Goal: Task Accomplishment & Management: Use online tool/utility

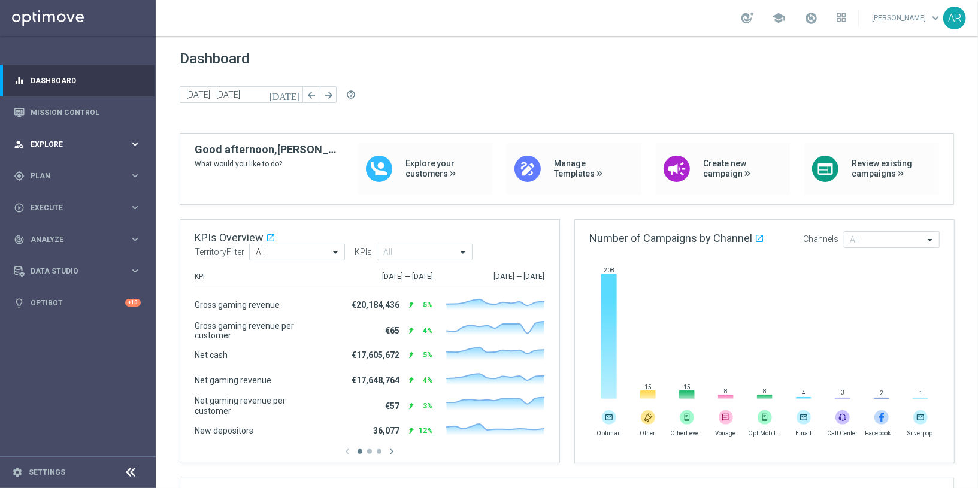
click at [77, 138] on div "person_search Explore keyboard_arrow_right" at bounding box center [77, 144] width 154 height 32
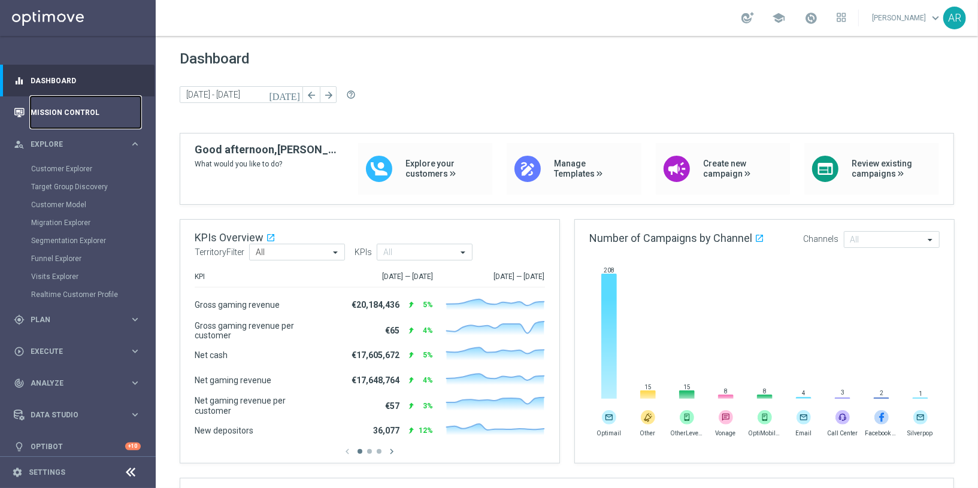
click at [73, 107] on link "Mission Control" at bounding box center [86, 112] width 110 height 32
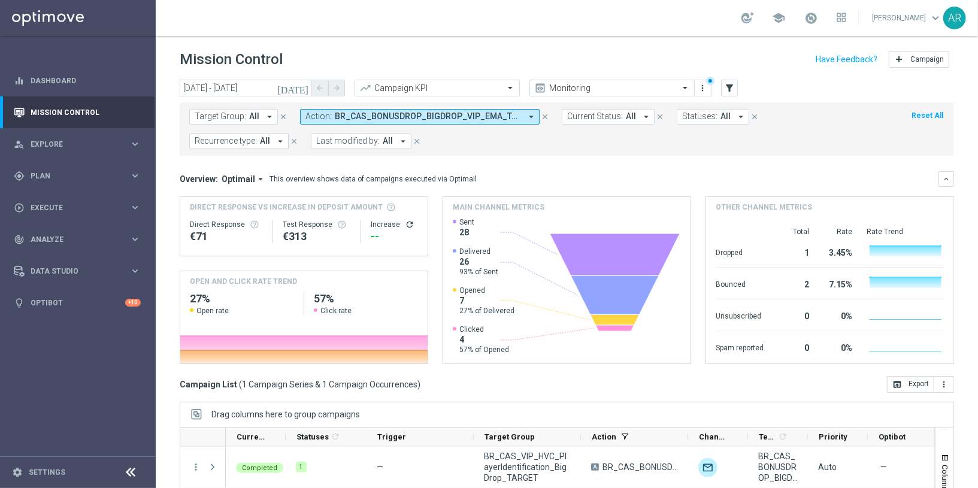
click at [304, 87] on icon "[DATE]" at bounding box center [293, 88] width 32 height 11
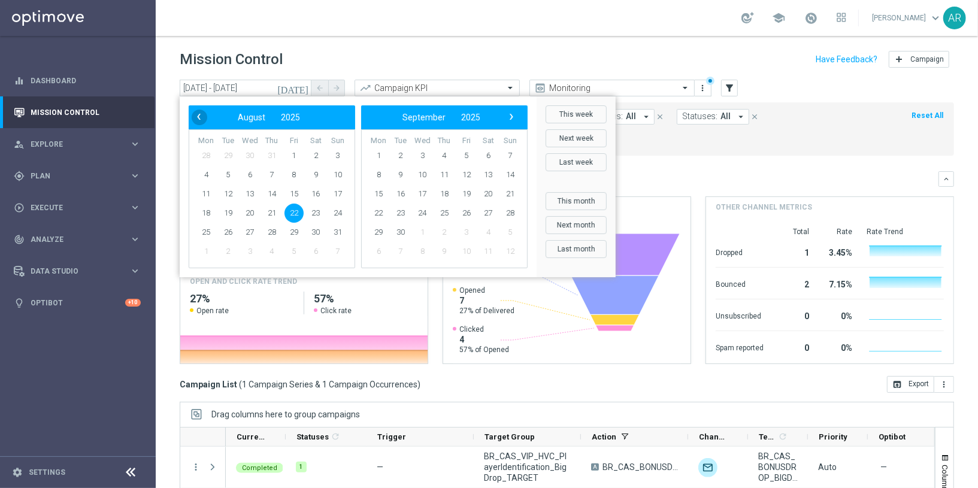
click at [196, 118] on span "‹" at bounding box center [199, 117] width 16 height 16
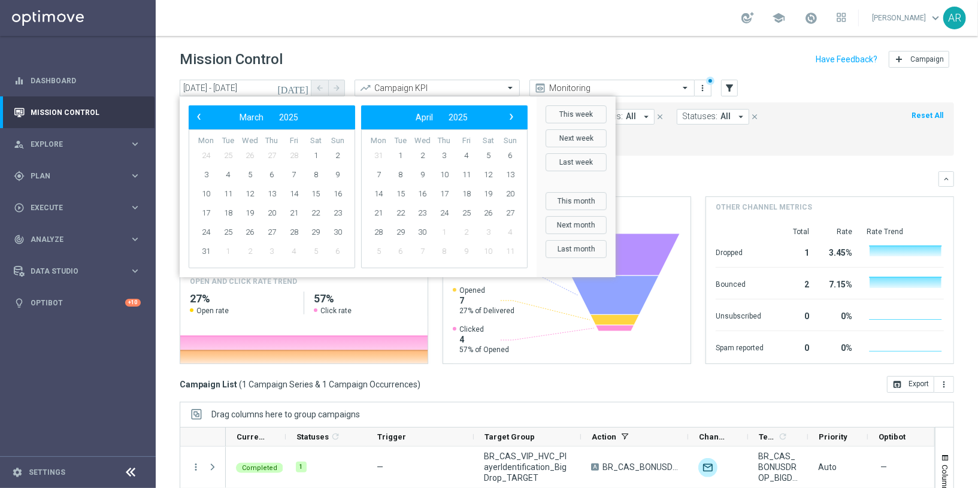
click at [196, 118] on span "‹" at bounding box center [199, 117] width 16 height 16
click at [253, 153] on span "1" at bounding box center [249, 155] width 19 height 19
click at [514, 117] on span "›" at bounding box center [512, 117] width 16 height 16
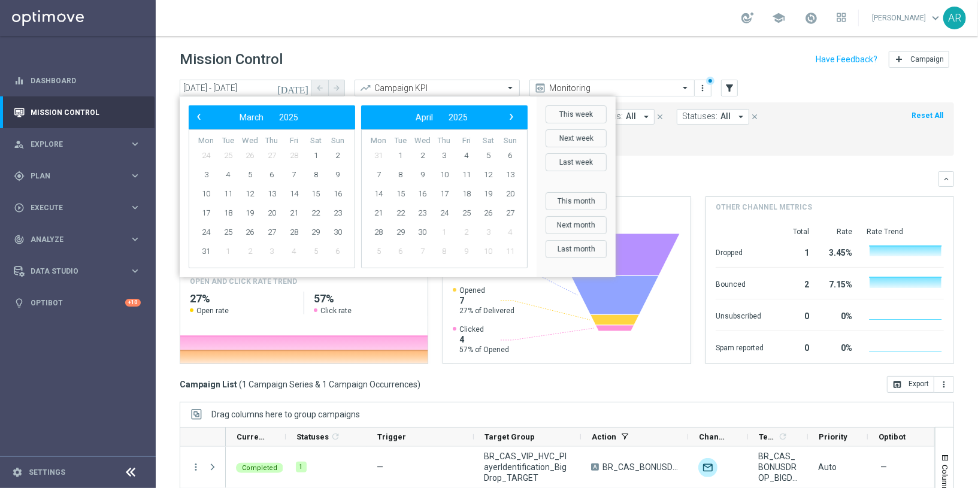
click at [514, 117] on span "›" at bounding box center [512, 117] width 16 height 16
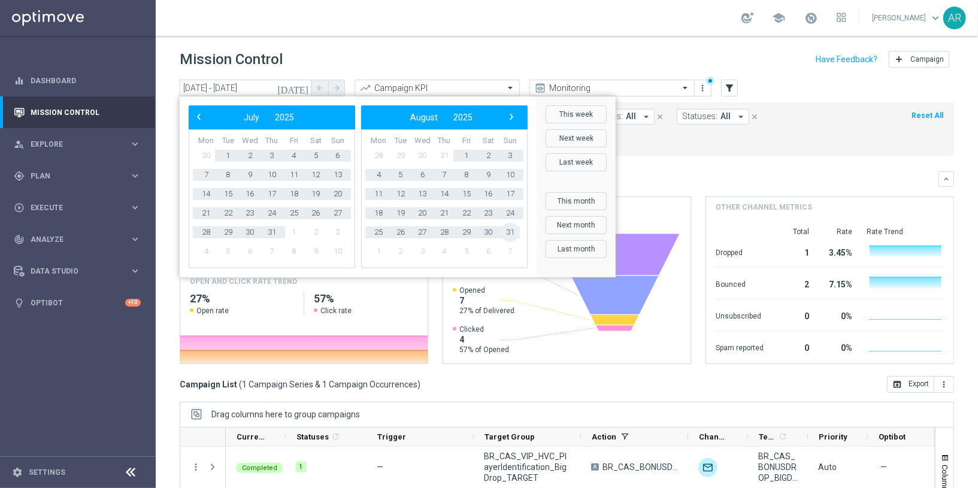
click at [507, 231] on span "31" at bounding box center [510, 232] width 19 height 19
type input "[DATE] - [DATE]"
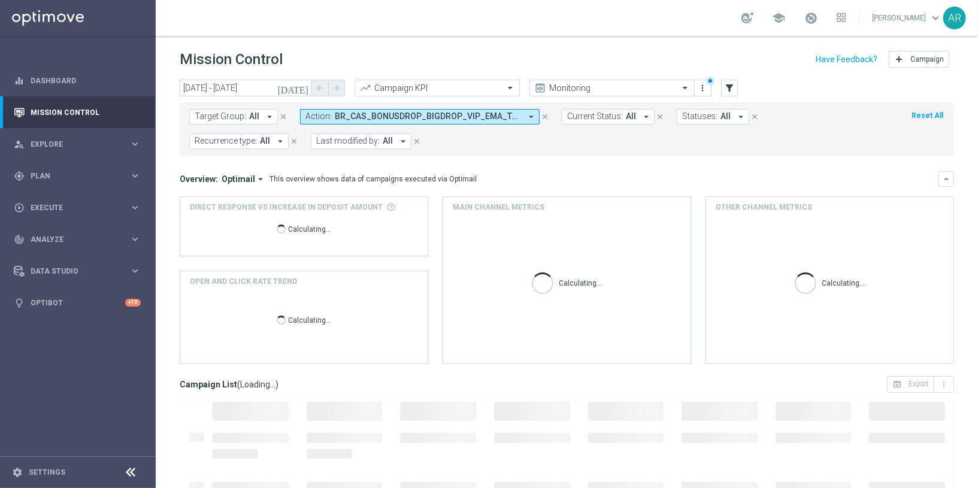
click at [401, 116] on span "BR_CAS_BONUSDROP_BIGDROP_VIP_EMA_TAC_GM_W30" at bounding box center [428, 116] width 186 height 10
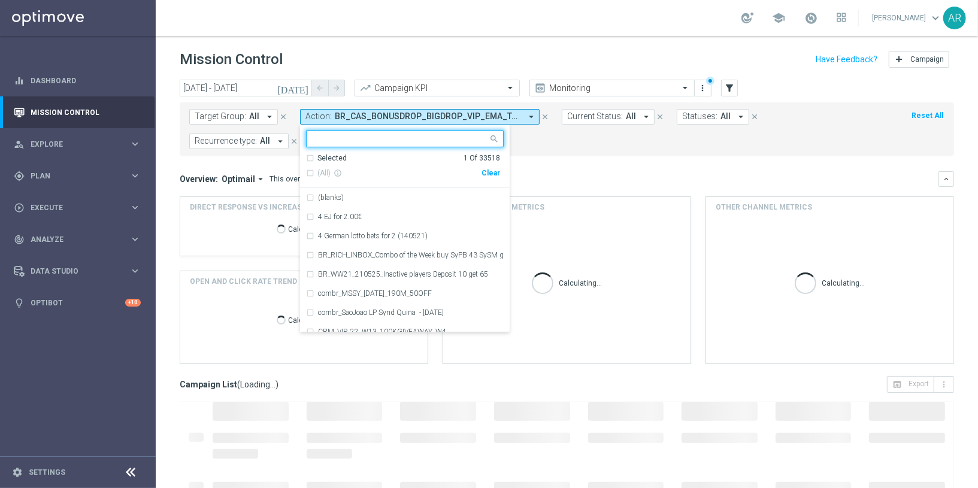
click at [0, 0] on div "Clear" at bounding box center [0, 0] width 0 height 0
click at [554, 144] on form "Target Group: All arrow_drop_down close Action: BR_CAS_BONUSDROP_BIGDROP_VIP_EM…" at bounding box center [540, 129] width 702 height 40
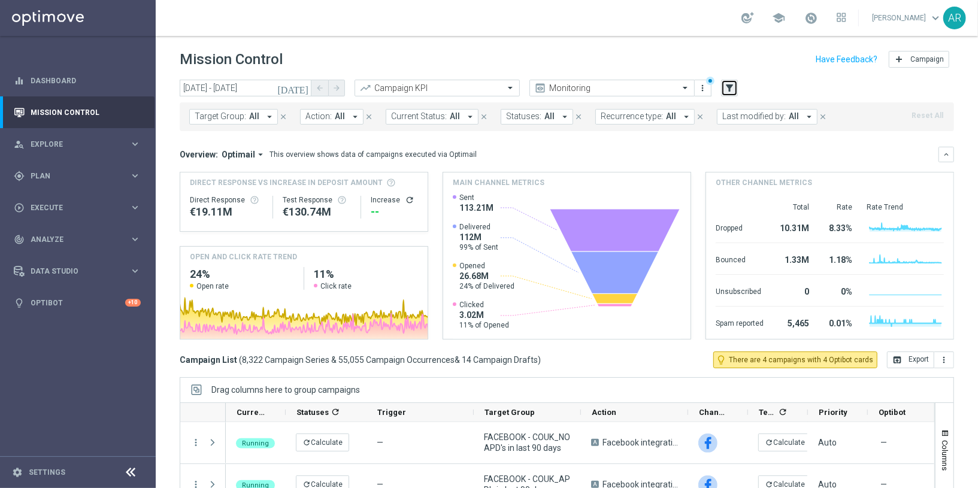
click at [730, 86] on icon "filter_alt" at bounding box center [729, 88] width 11 height 11
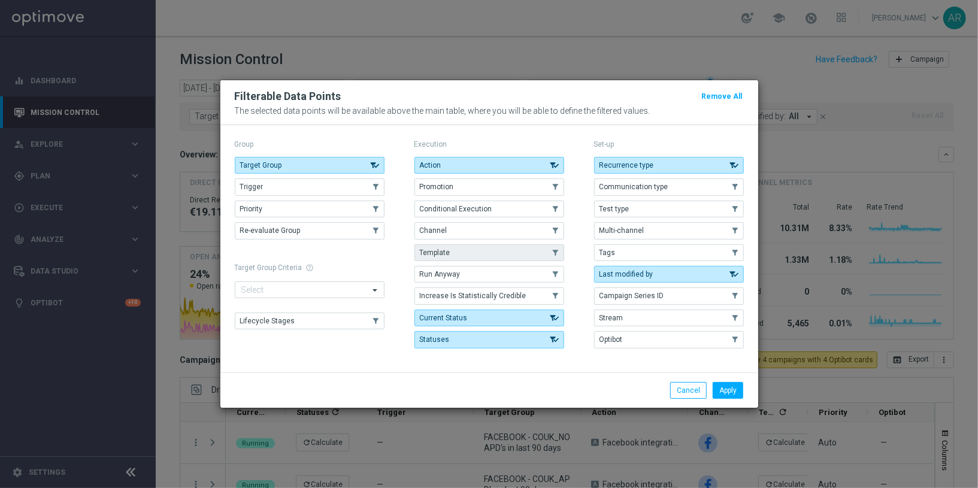
click at [469, 254] on button "Template" at bounding box center [489, 252] width 150 height 17
click at [727, 392] on button "Apply" at bounding box center [727, 390] width 31 height 17
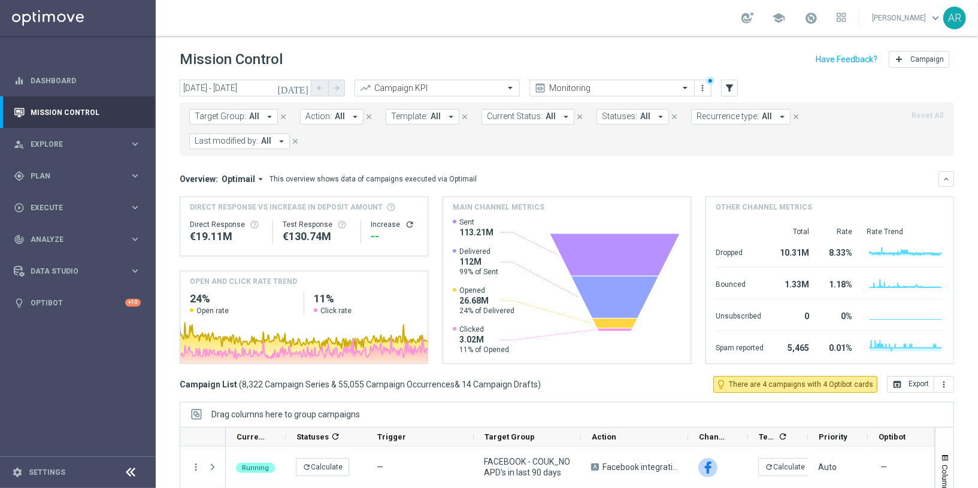
click at [412, 120] on span "Template:" at bounding box center [409, 116] width 37 height 10
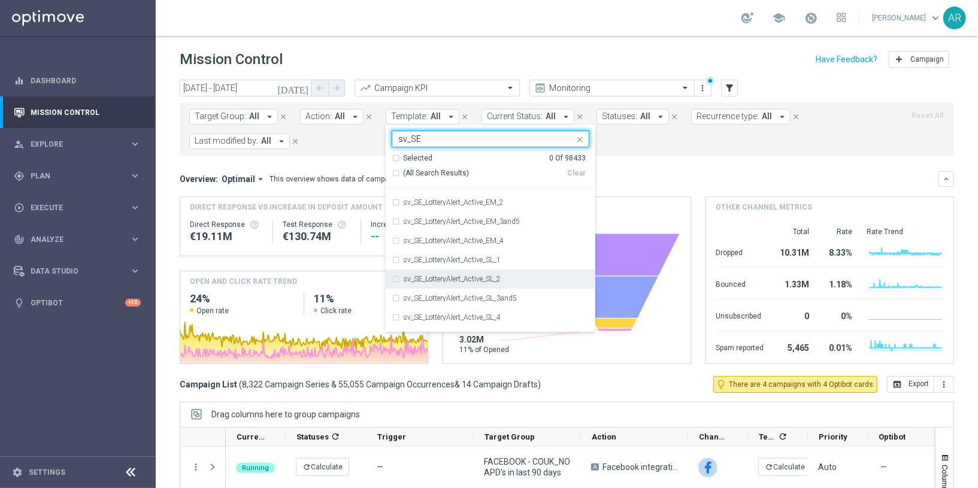
scroll to position [938, 0]
click at [392, 171] on div "(All Search Results)" at bounding box center [479, 173] width 175 height 10
type input "sv_SE"
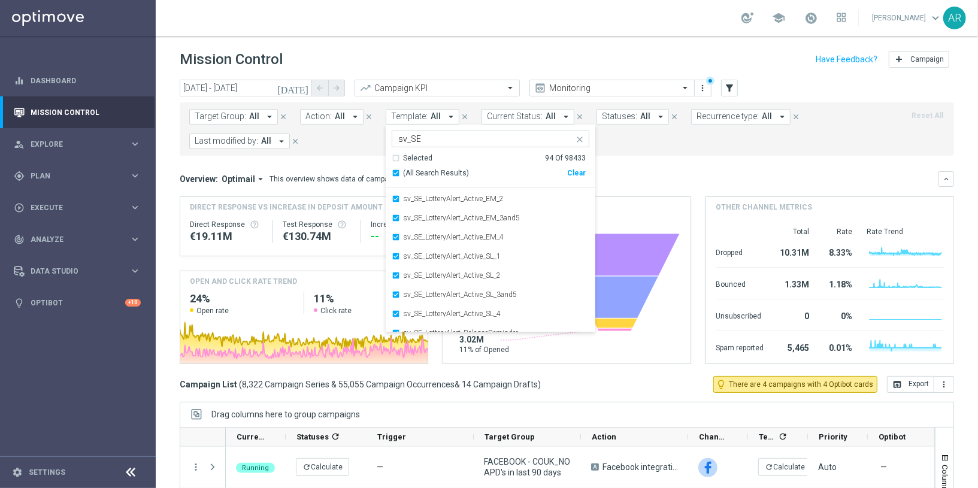
click at [648, 166] on mini-dashboard "Overview: Optimail arrow_drop_down This overview shows data of campaigns execut…" at bounding box center [567, 266] width 774 height 220
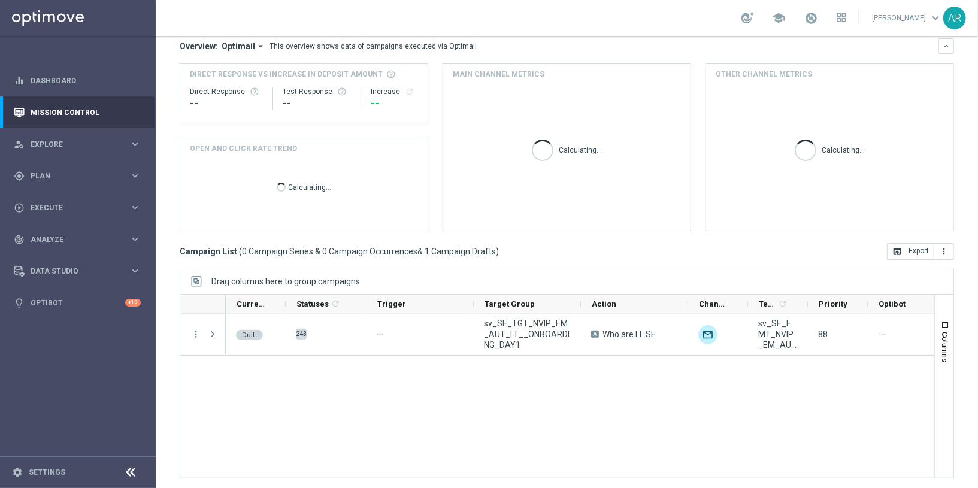
scroll to position [0, 0]
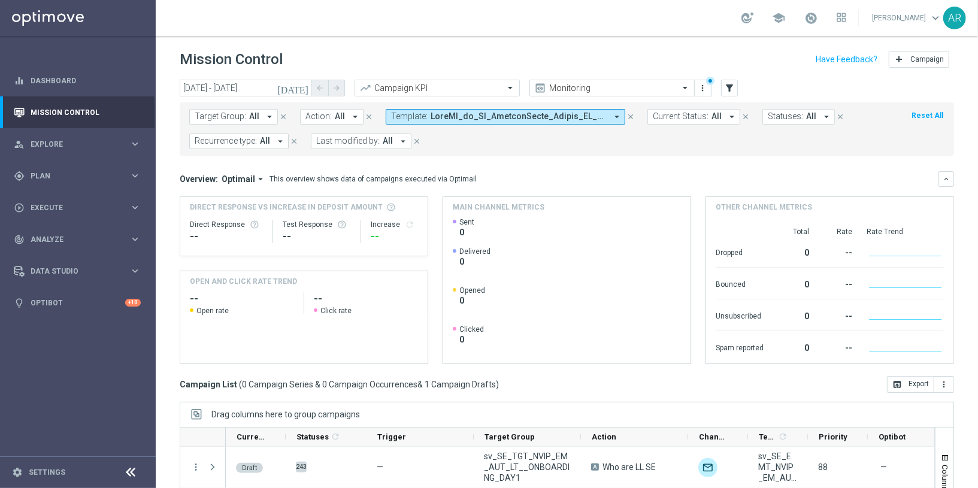
click at [688, 116] on span "Current Status:" at bounding box center [681, 116] width 56 height 10
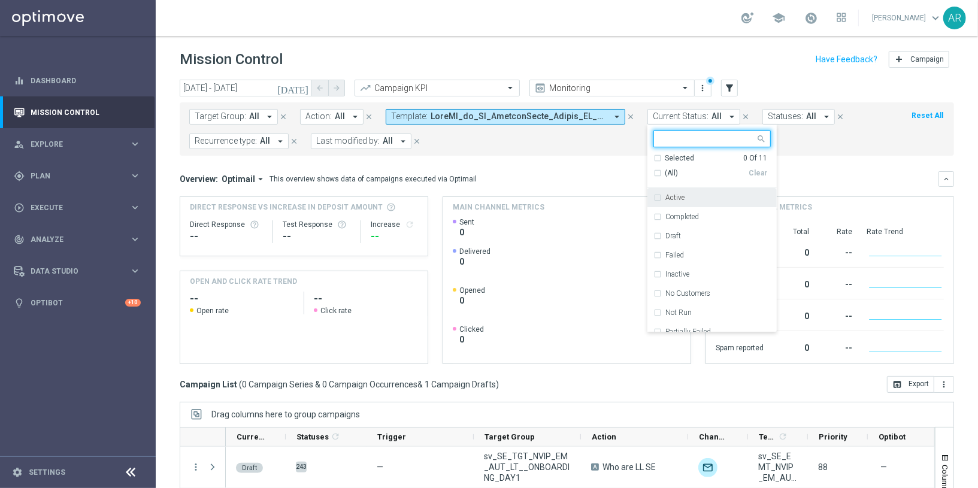
click at [692, 198] on div "Active" at bounding box center [717, 197] width 105 height 7
click at [580, 144] on form "Target Group: All arrow_drop_down close Action: All arrow_drop_down close Templ…" at bounding box center [540, 129] width 702 height 40
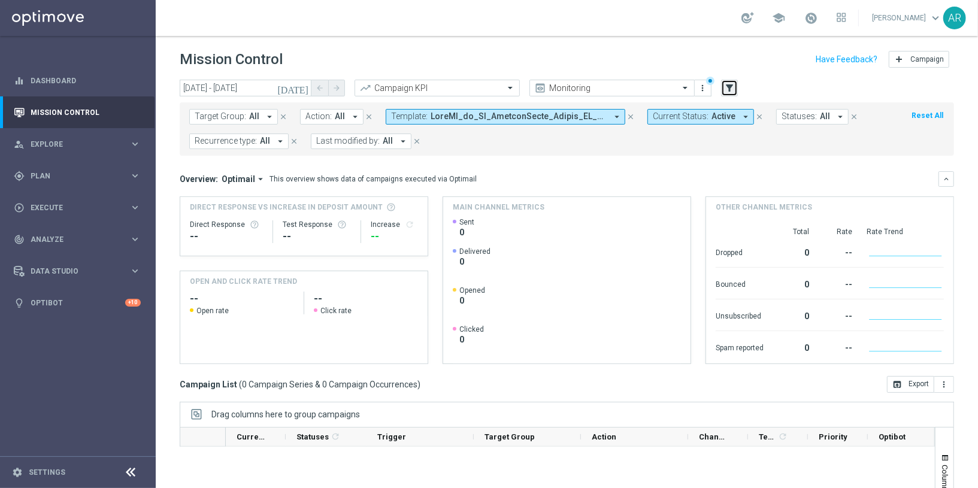
click at [721, 90] on button "filter_alt" at bounding box center [729, 88] width 17 height 17
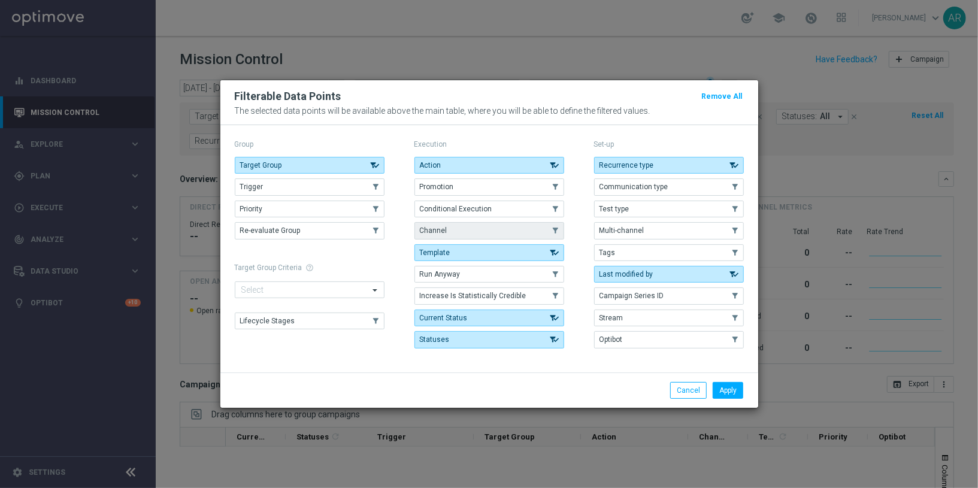
click at [446, 234] on button "Channel" at bounding box center [489, 230] width 150 height 17
click at [727, 390] on button "Apply" at bounding box center [727, 390] width 31 height 17
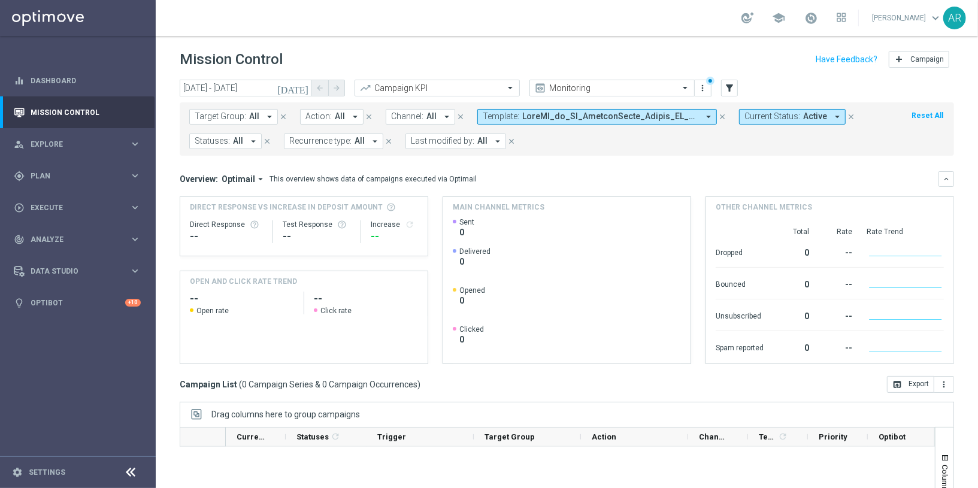
click at [718, 115] on icon "close" at bounding box center [722, 117] width 8 height 8
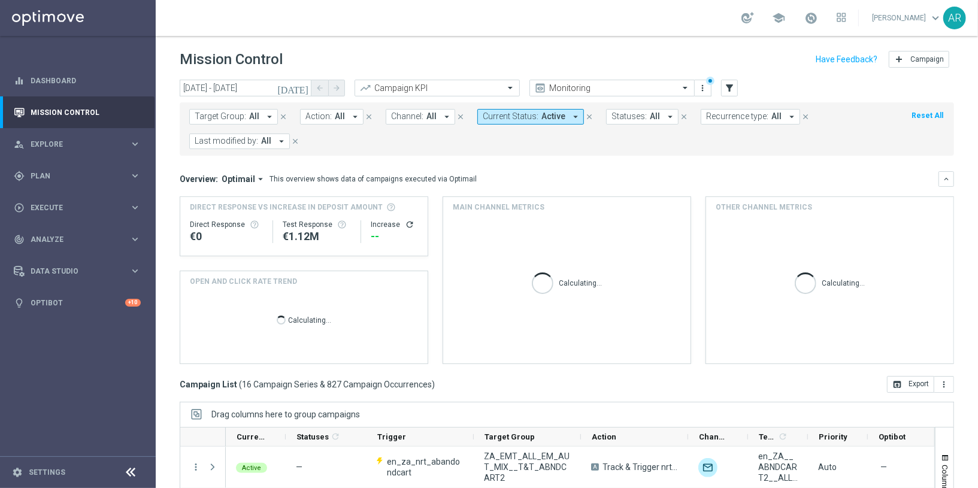
click at [441, 114] on icon "arrow_drop_down" at bounding box center [446, 116] width 11 height 11
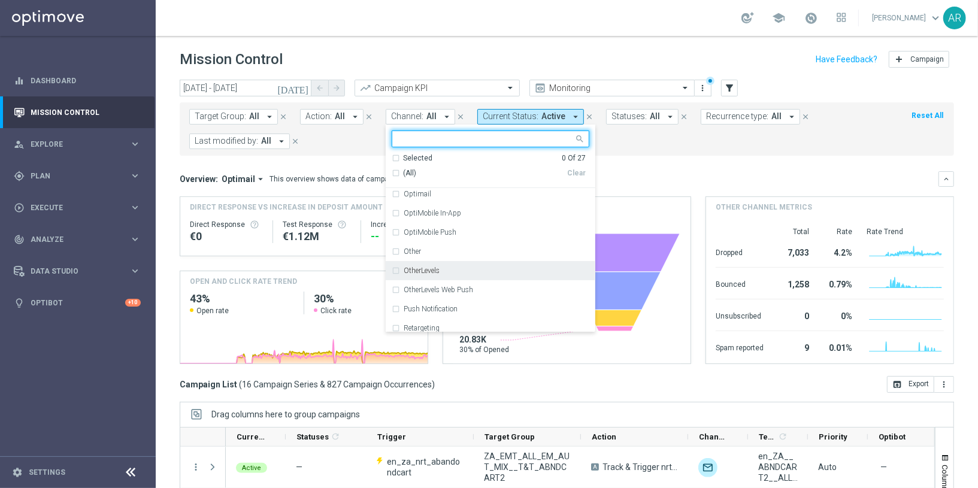
scroll to position [238, 0]
click at [439, 264] on div "OtherLevels" at bounding box center [497, 265] width 186 height 7
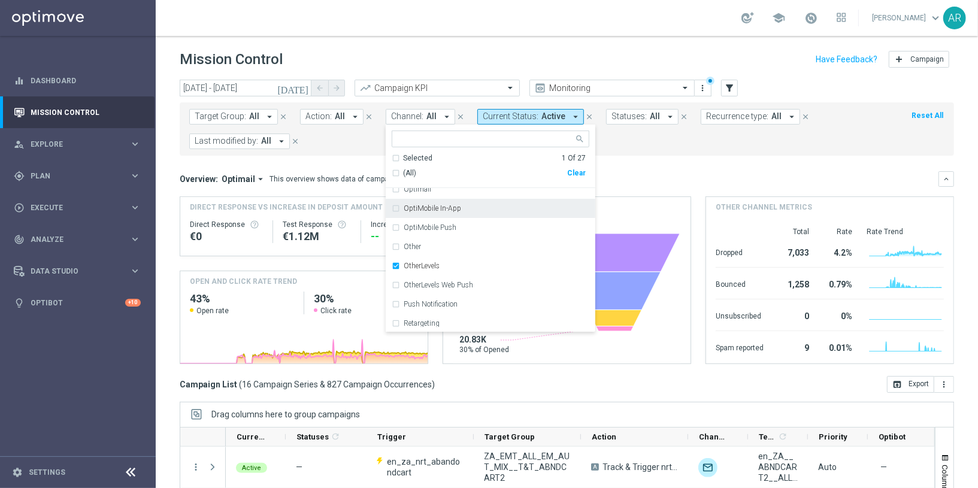
click at [621, 147] on form "Target Group: All arrow_drop_down close Action: All arrow_drop_down close Chann…" at bounding box center [540, 129] width 702 height 40
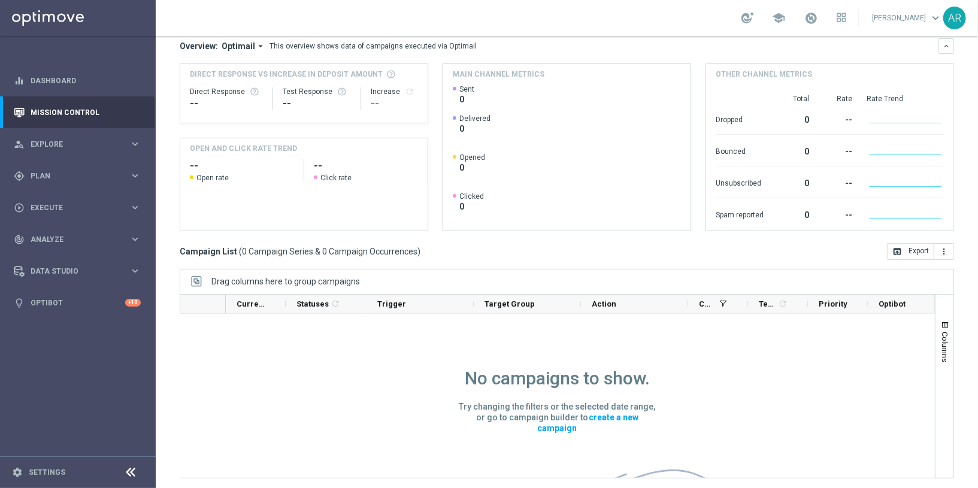
scroll to position [0, 0]
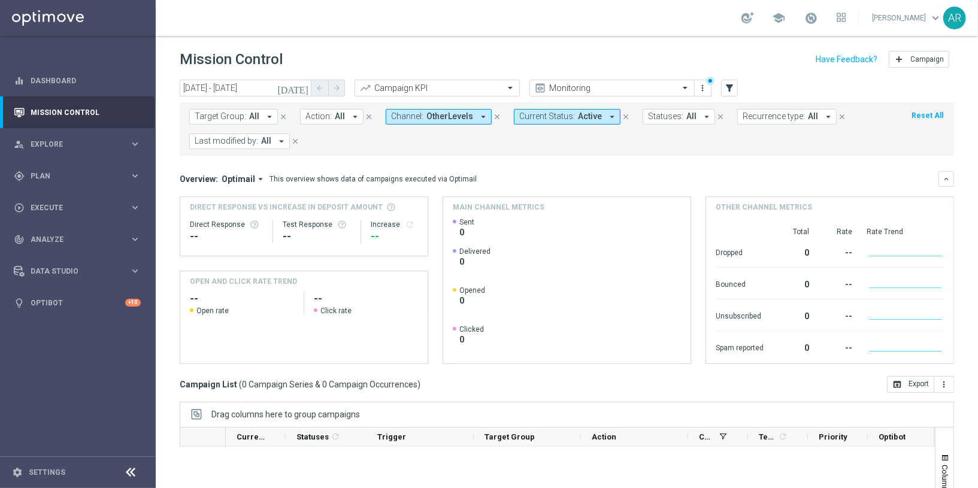
click at [492, 145] on form "Target Group: All arrow_drop_down close Action: All arrow_drop_down close Chann…" at bounding box center [540, 129] width 702 height 40
click at [730, 89] on icon "filter_alt" at bounding box center [729, 88] width 11 height 11
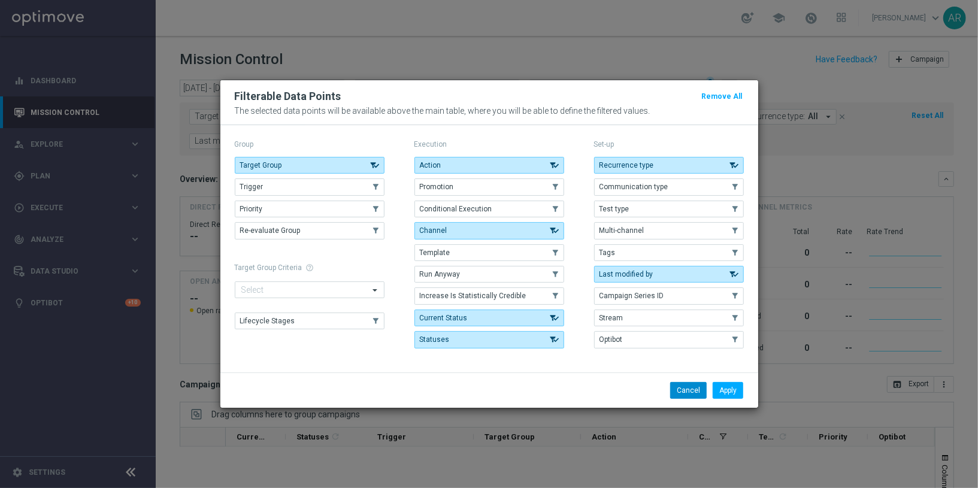
click at [689, 386] on button "Cancel" at bounding box center [688, 390] width 37 height 17
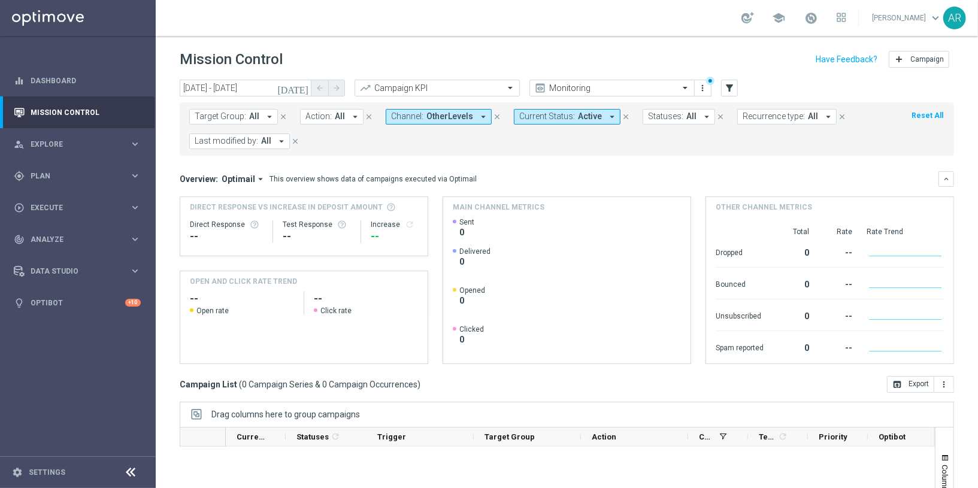
click at [477, 148] on div "Target Group: All arrow_drop_down close Action: All arrow_drop_down close Chann…" at bounding box center [567, 128] width 774 height 53
click at [580, 119] on span "Active" at bounding box center [590, 116] width 24 height 10
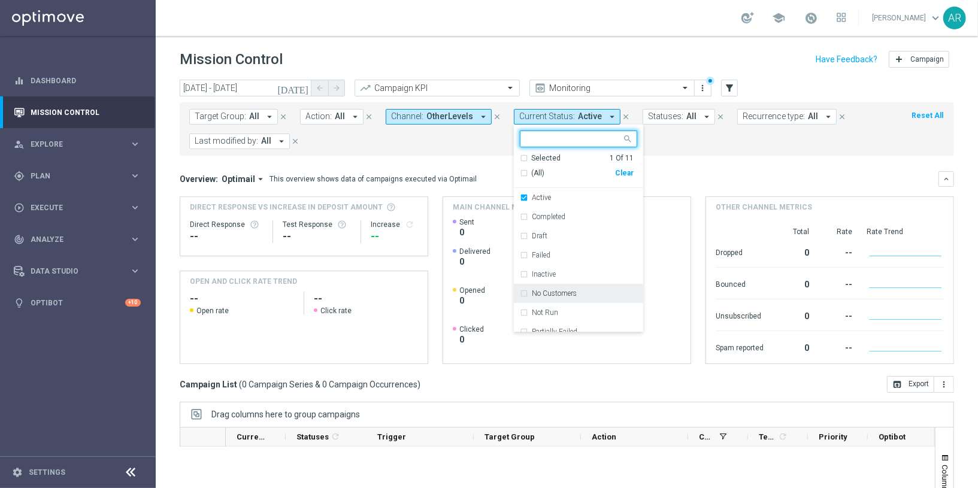
scroll to position [67, 0]
click at [568, 301] on div "Running" at bounding box center [584, 302] width 105 height 7
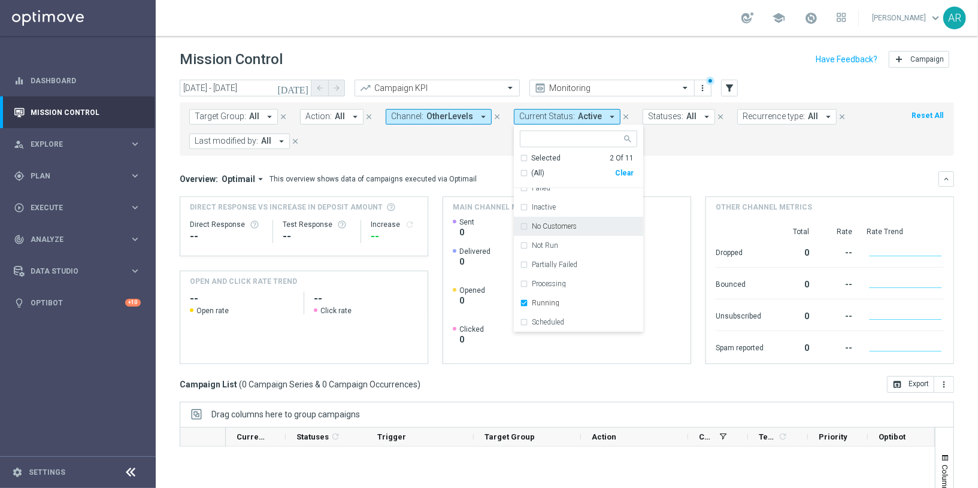
click at [689, 147] on form "Target Group: All arrow_drop_down close Action: All arrow_drop_down close Chann…" at bounding box center [540, 129] width 702 height 40
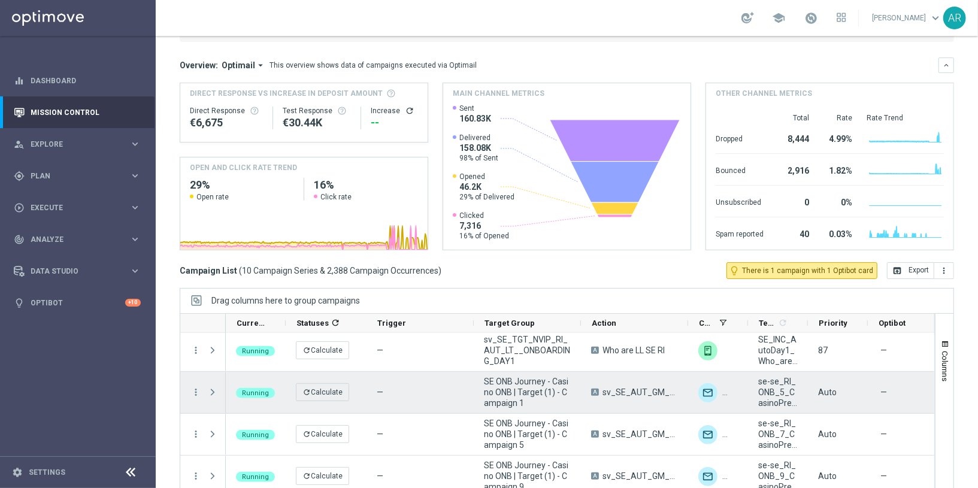
scroll to position [133, 0]
